Goal: Transaction & Acquisition: Purchase product/service

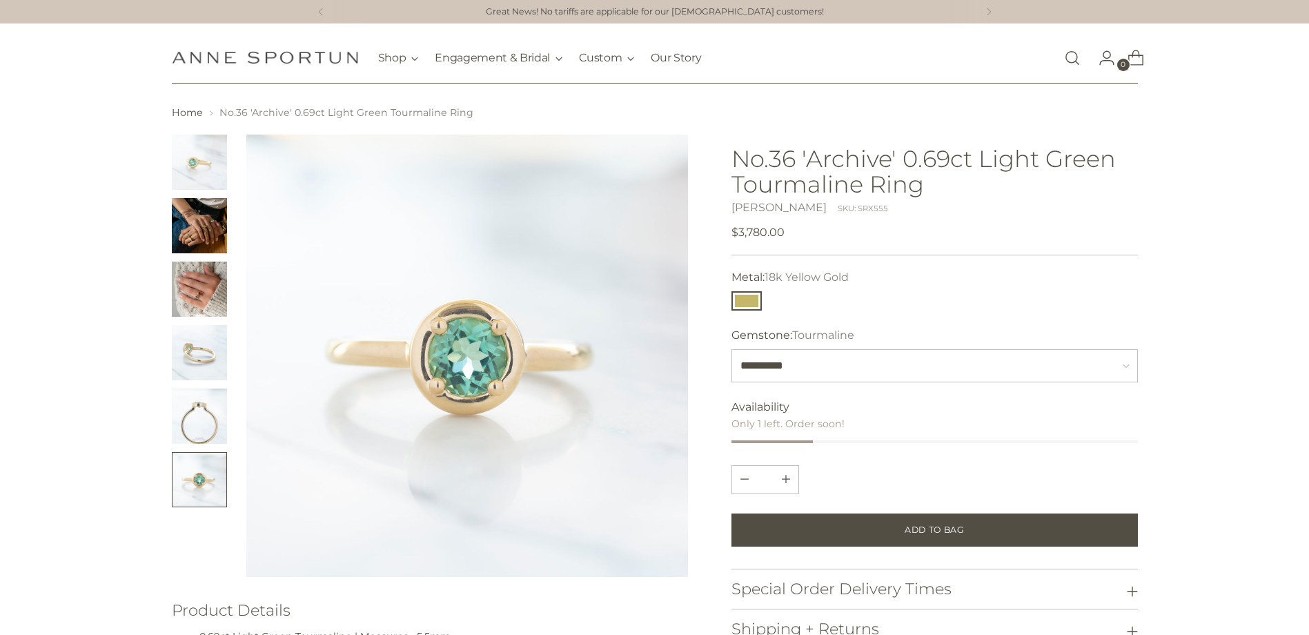
click at [191, 294] on img "Change image to image 3" at bounding box center [199, 289] width 55 height 55
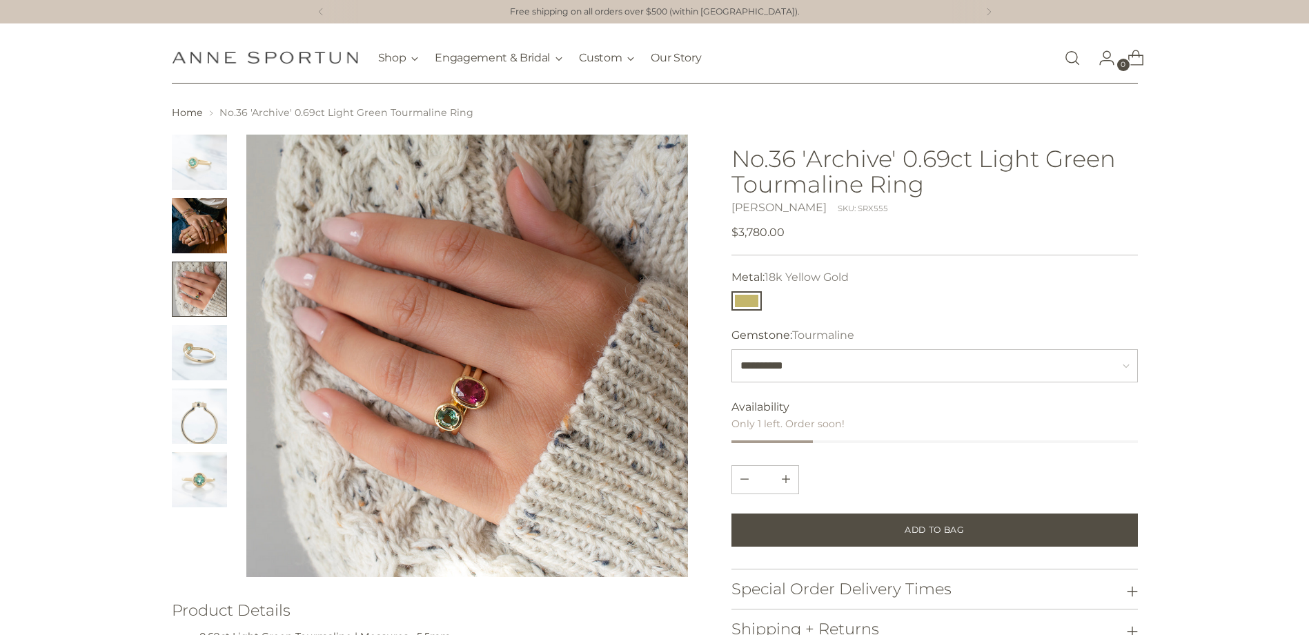
click at [201, 423] on img "Change image to image 5" at bounding box center [199, 416] width 55 height 55
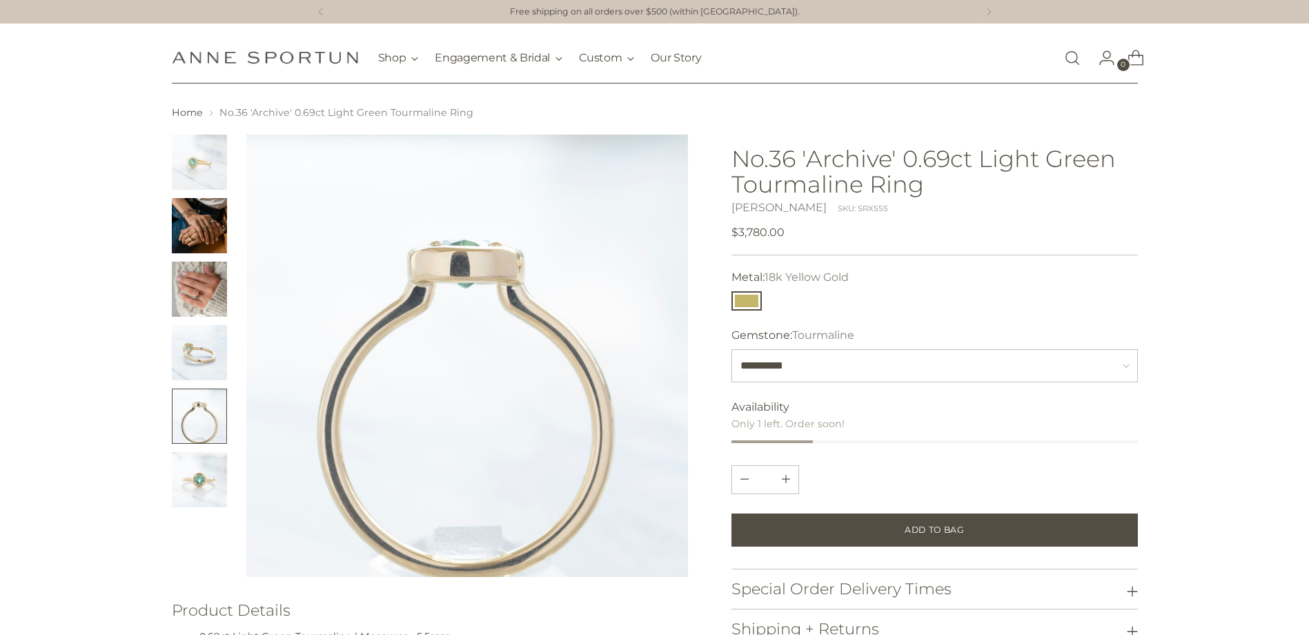
click at [204, 474] on img "Change image to image 6" at bounding box center [199, 479] width 55 height 55
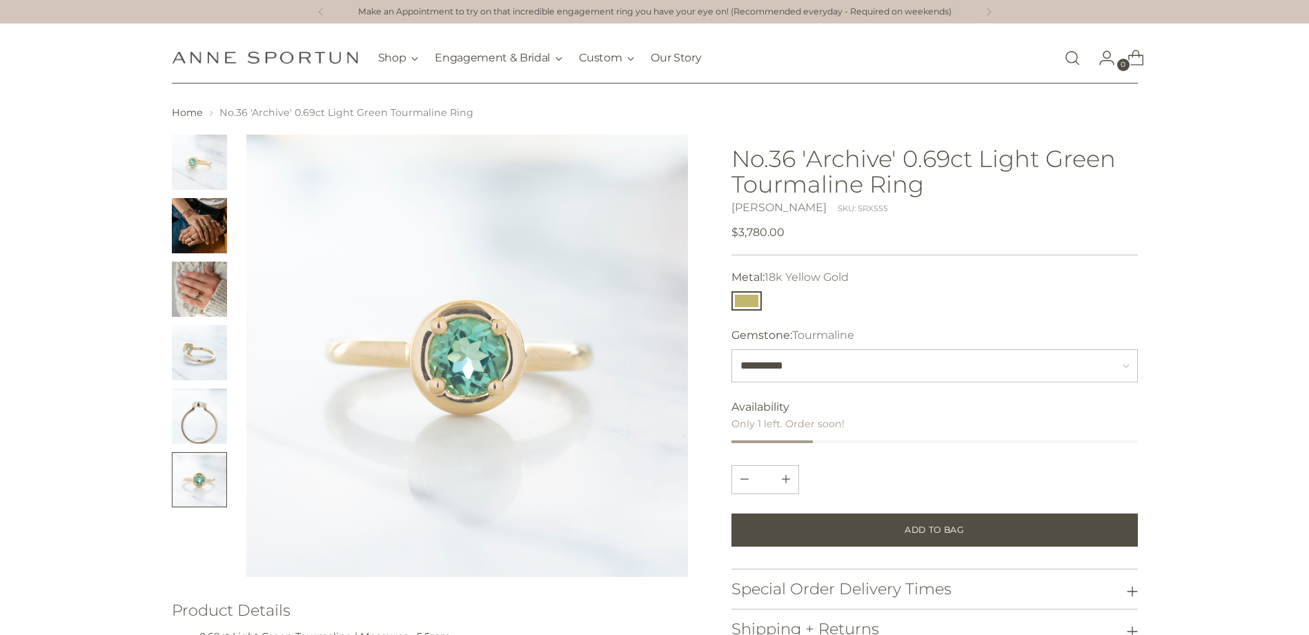
click at [198, 409] on img "Change image to image 5" at bounding box center [199, 416] width 55 height 55
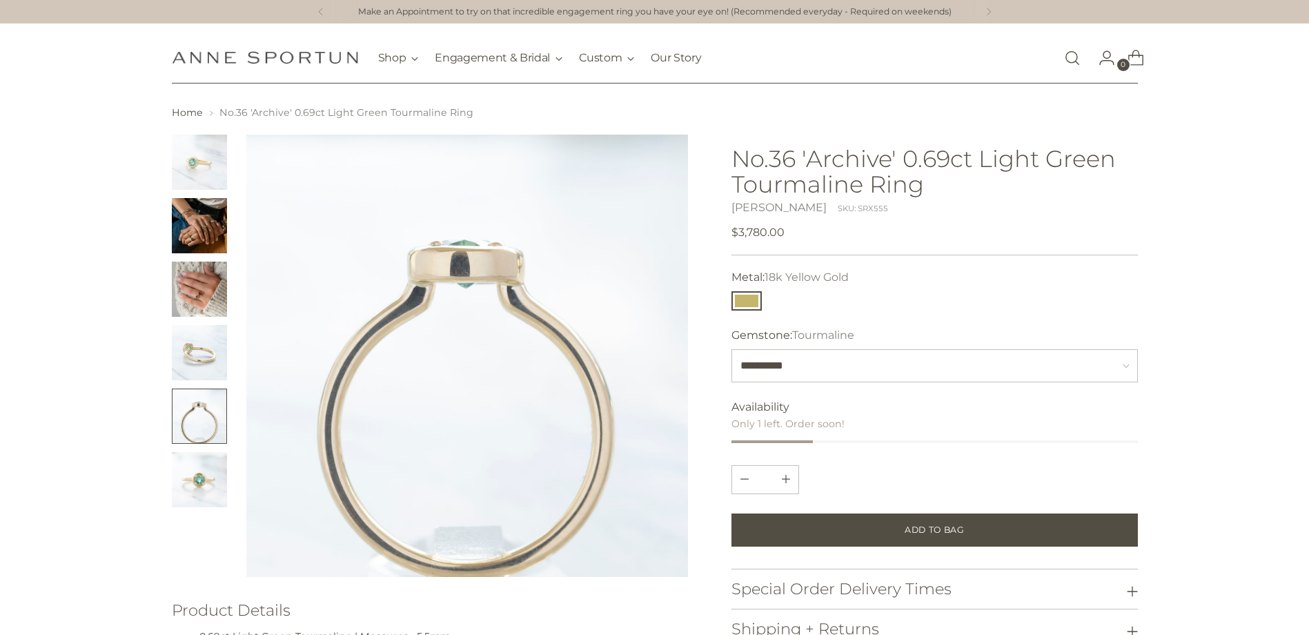
click at [184, 338] on img "Change image to image 4" at bounding box center [199, 352] width 55 height 55
